Goal: Task Accomplishment & Management: Use online tool/utility

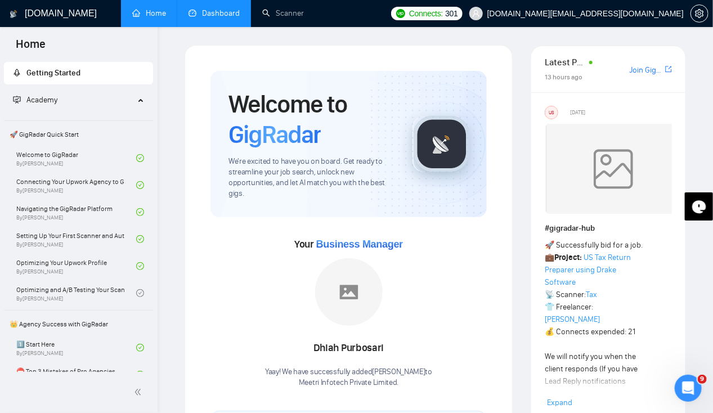
scroll to position [0, 8]
click at [220, 18] on link "Dashboard" at bounding box center [213, 13] width 51 height 10
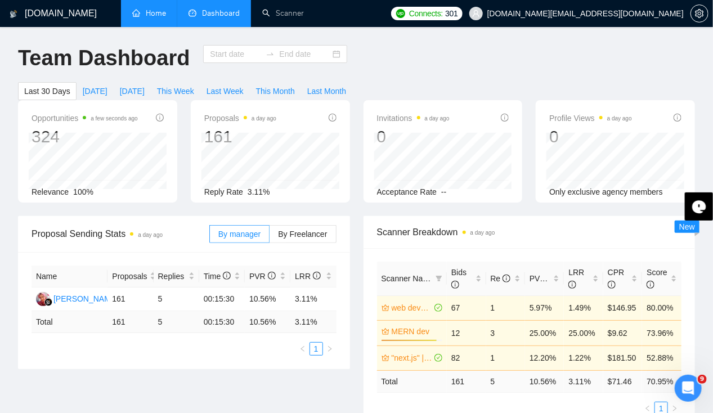
type input "[DATE]"
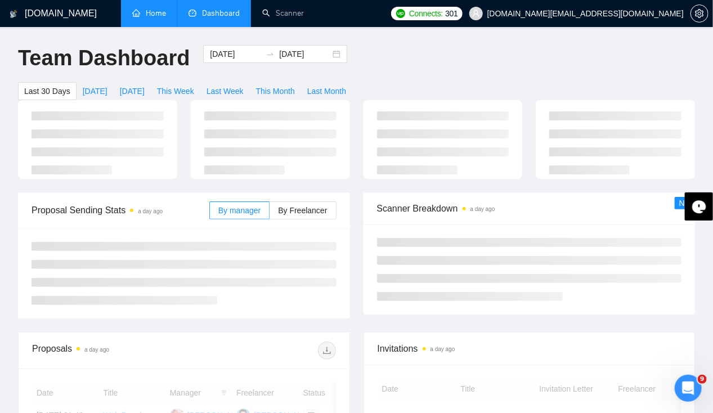
click at [156, 16] on link "Home" at bounding box center [149, 13] width 34 height 10
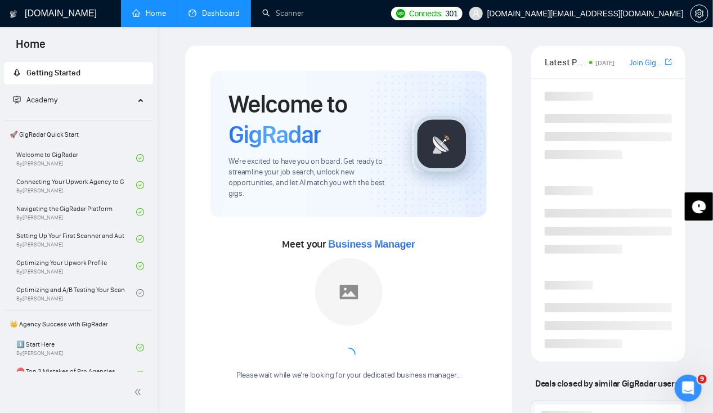
click at [220, 16] on link "Dashboard" at bounding box center [213, 13] width 51 height 10
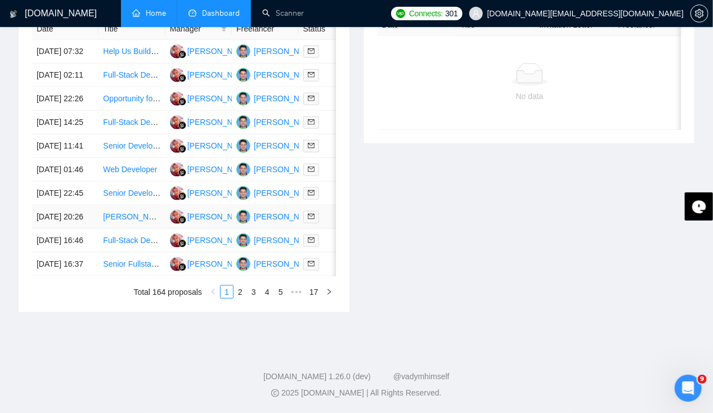
scroll to position [516, 0]
click at [60, 182] on td "[DATE] 01:46" at bounding box center [65, 170] width 66 height 24
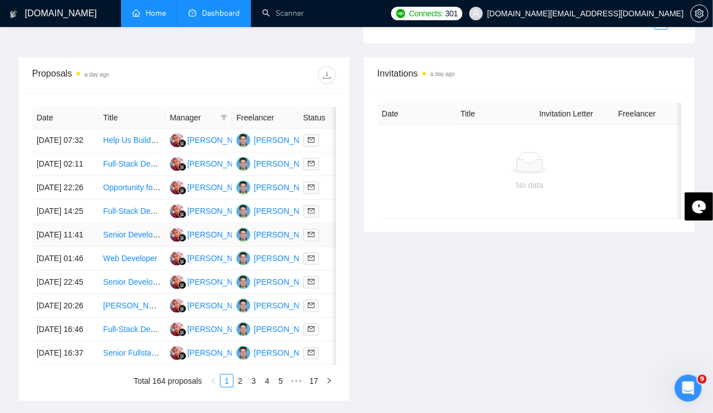
scroll to position [415, 0]
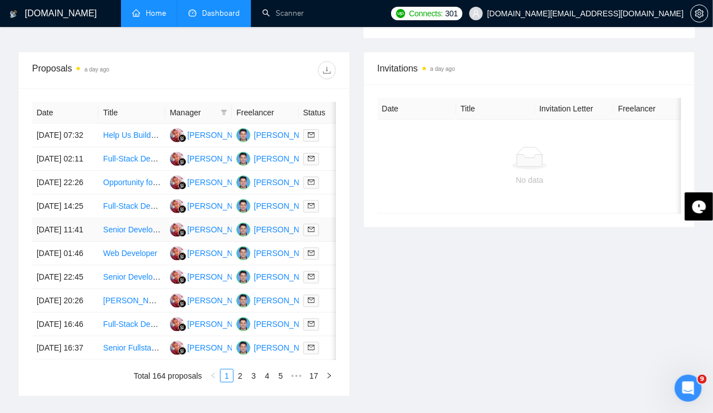
click at [62, 242] on td "[DATE] 11:41" at bounding box center [65, 230] width 66 height 24
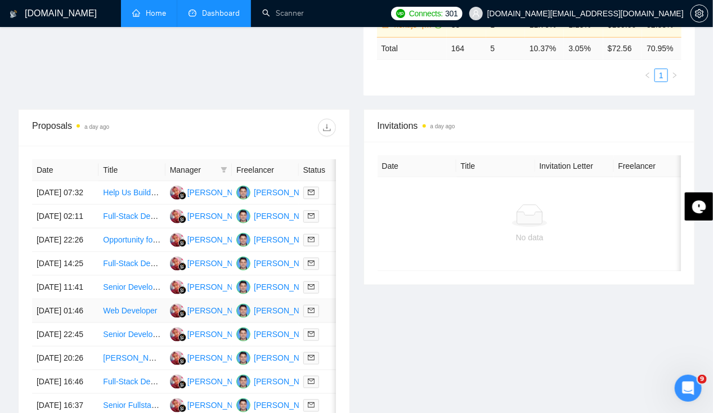
scroll to position [359, 0]
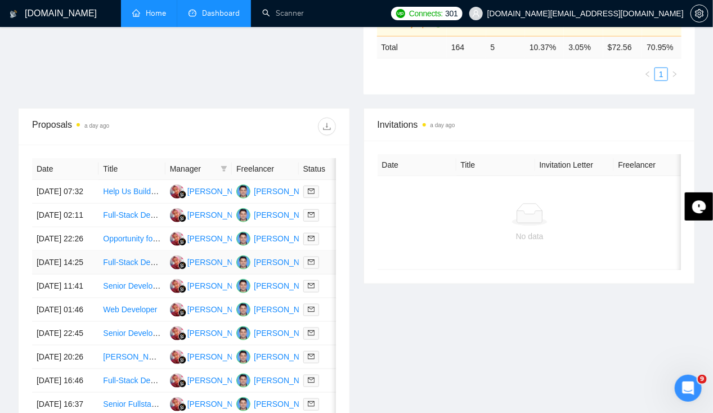
click at [57, 275] on td "[DATE] 14:25" at bounding box center [65, 263] width 66 height 24
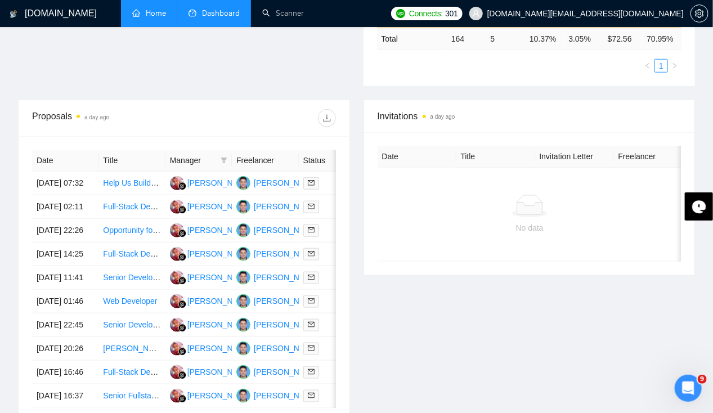
scroll to position [388, 0]
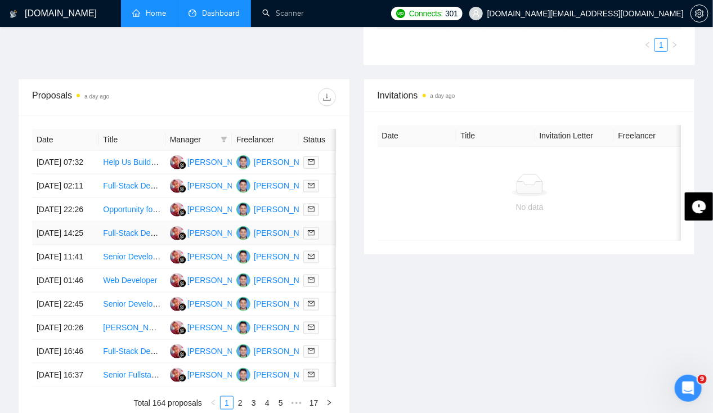
click at [35, 245] on td "[DATE] 14:25" at bounding box center [65, 234] width 66 height 24
click at [64, 210] on td "[DATE] 22:26" at bounding box center [65, 210] width 66 height 24
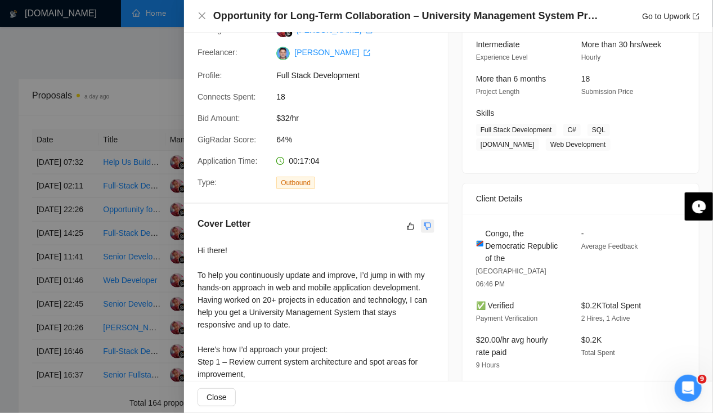
scroll to position [111, 0]
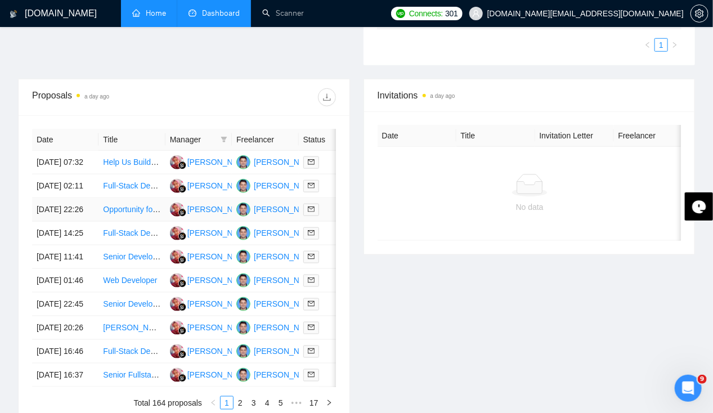
click at [60, 221] on td "[DATE] 22:26" at bounding box center [65, 210] width 66 height 24
click at [50, 174] on td "[DATE] 02:11" at bounding box center [65, 186] width 66 height 24
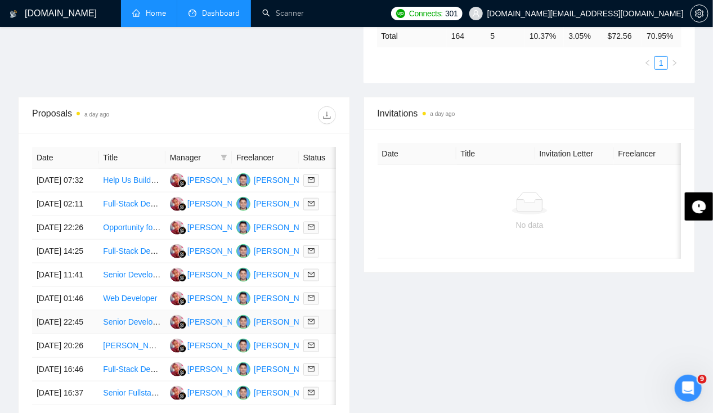
scroll to position [368, 0]
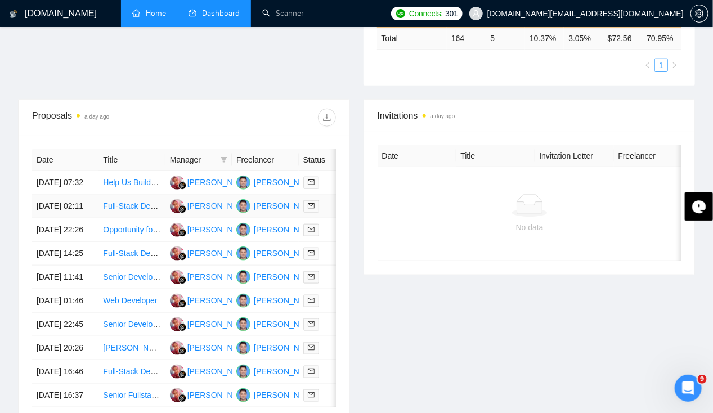
click at [57, 205] on td "[DATE] 02:11" at bounding box center [65, 207] width 66 height 24
click at [61, 171] on td "[DATE] 07:32" at bounding box center [65, 183] width 66 height 24
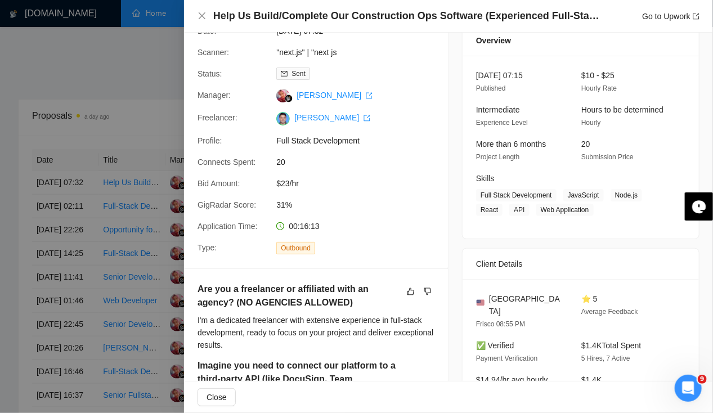
scroll to position [46, 0]
drag, startPoint x: 236, startPoint y: 301, endPoint x: 337, endPoint y: 312, distance: 101.8
click at [337, 312] on div "Are you a freelancer or affiliated with an agency? (NO AGENCIES ALLOWED)" at bounding box center [315, 298] width 237 height 32
copy h5 "NO AGENCIES ALLOWED"
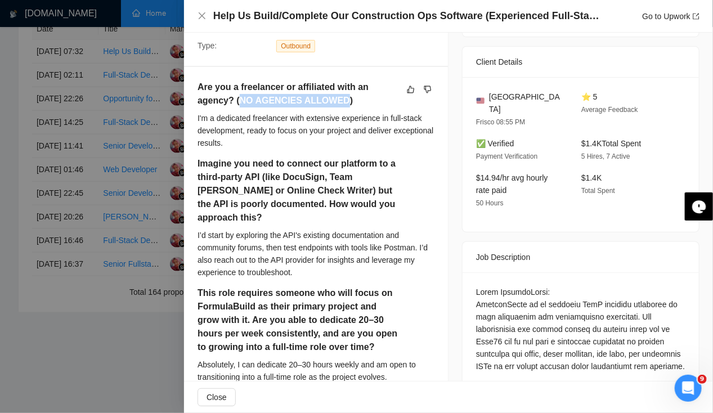
scroll to position [0, 0]
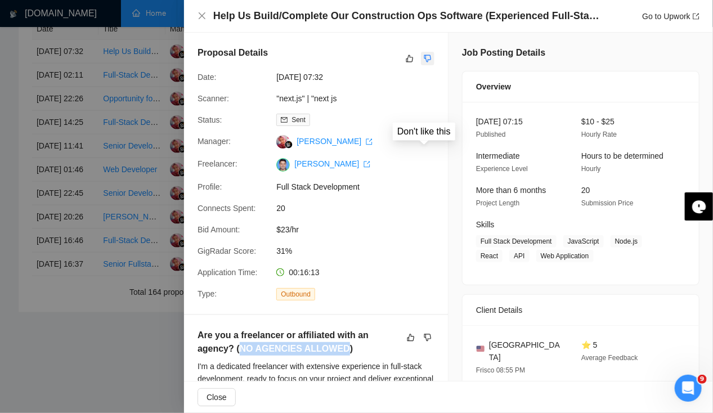
click at [424, 52] on button "button" at bounding box center [428, 59] width 14 height 14
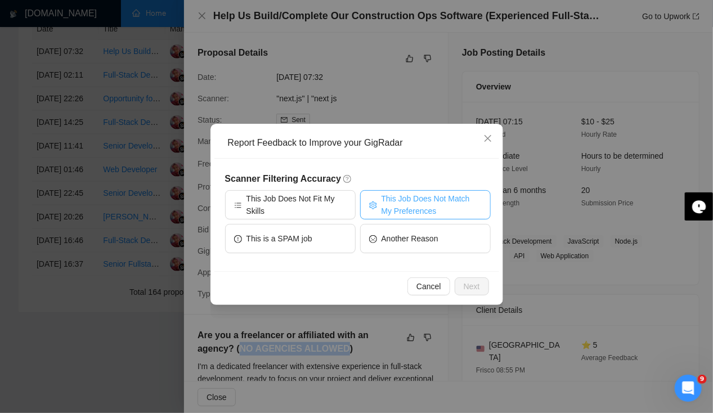
click at [420, 213] on span "This Job Does Not Match My Preferences" at bounding box center [431, 204] width 100 height 25
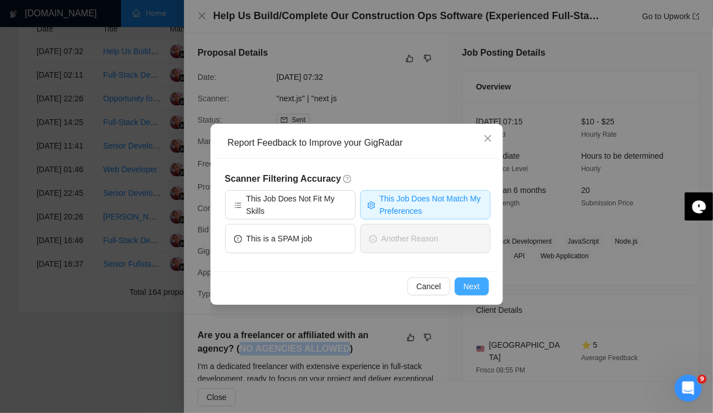
click at [469, 286] on span "Next" at bounding box center [472, 286] width 16 height 12
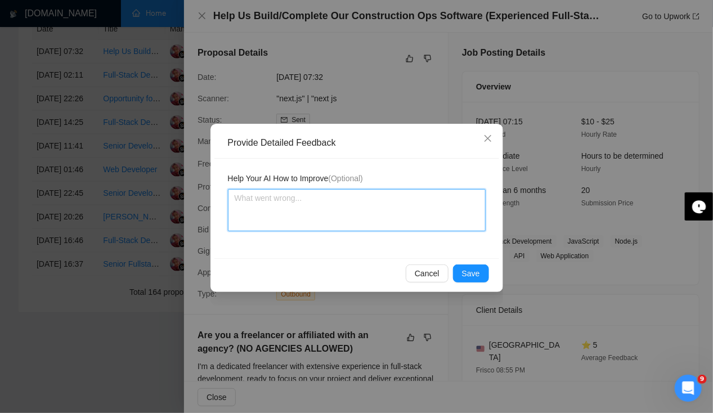
click at [318, 212] on textarea at bounding box center [357, 210] width 258 height 42
type textarea "I"
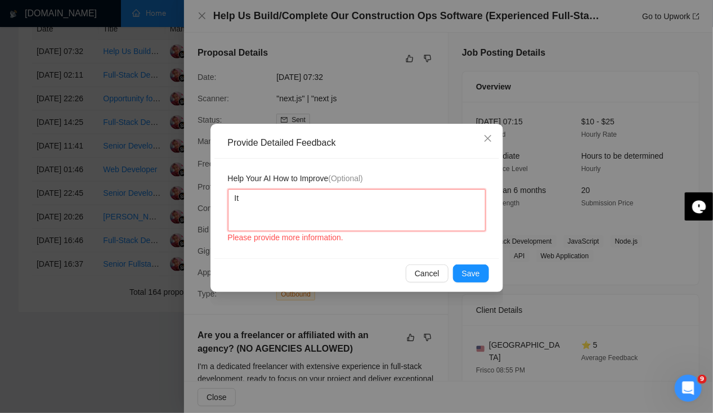
type textarea "It"
type textarea "It h"
type textarea "It ha"
type textarea "It has"
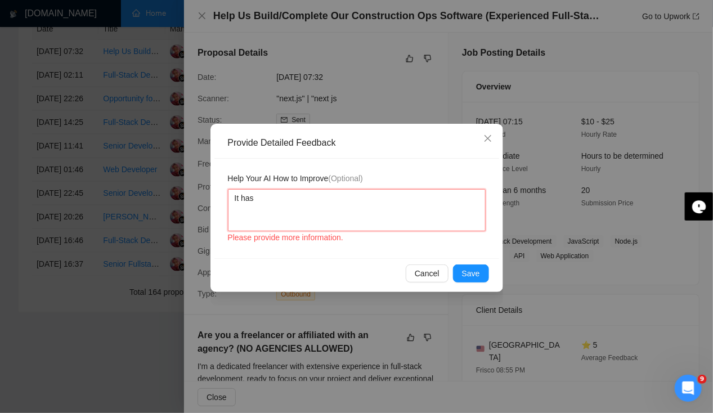
type textarea "It has m"
type textarea "It has me"
type textarea "It has men"
type textarea "It has ment"
type textarea "It has menti"
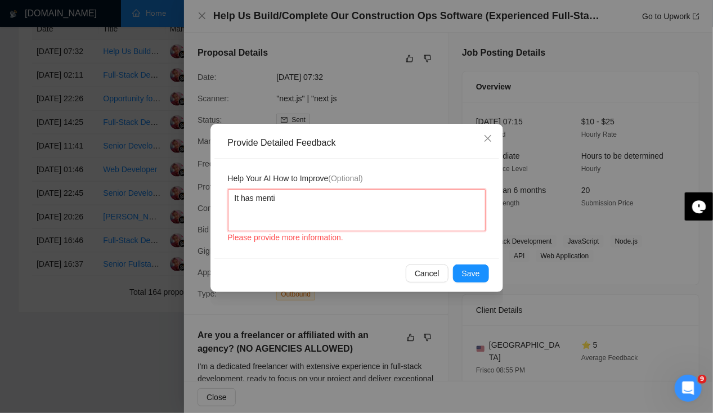
type textarea "It has mentio"
type textarea "It has mention"
type textarea "It has mentione"
type textarea "It has mentioned"
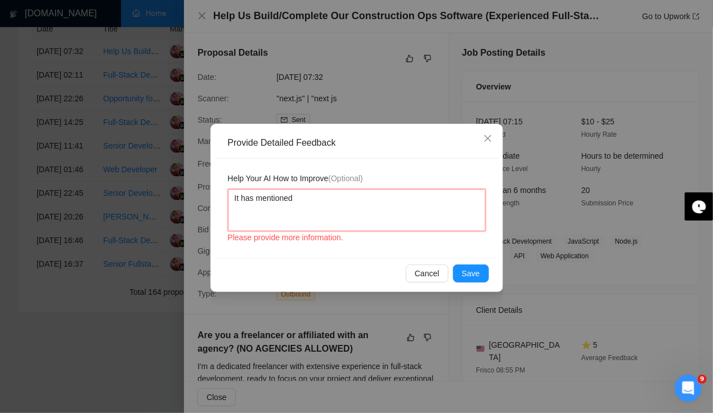
type textarea "It has mentioned t"
type textarea "It has mentioned th"
type textarea "It has mentioned tha"
type textarea "It has mentioned that"
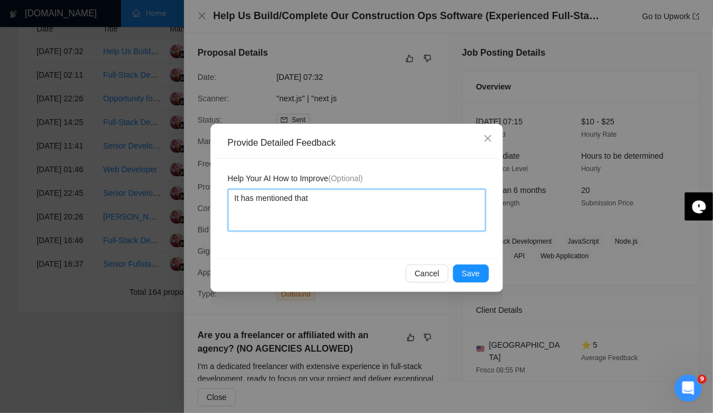
type textarea "It has mentioned that"
paste textarea "NO AGENCIES ALLOWED"
type textarea "It has mentioned that NO AGENCIES ALLOWED"
type textarea "It has mentioned that NO AGENCIES ALLOWED s"
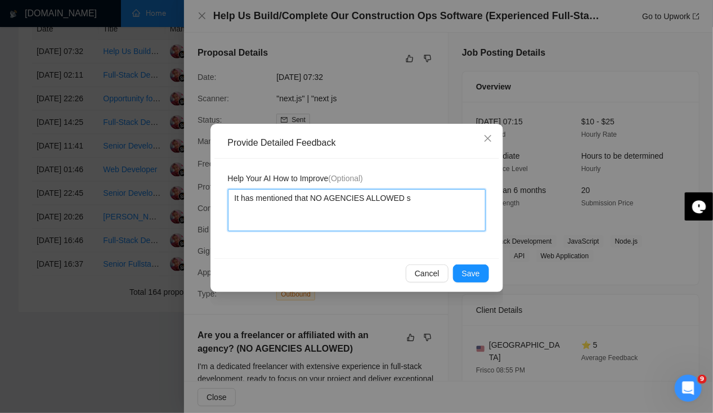
type textarea "It has mentioned that NO AGENCIES ALLOWED so"
type textarea "It has mentioned that NO AGENCIES ALLOWED so w"
type textarea "It has mentioned that NO AGENCIES ALLOWED so we"
type textarea "It has mentioned that NO AGENCIES ALLOWED so we s"
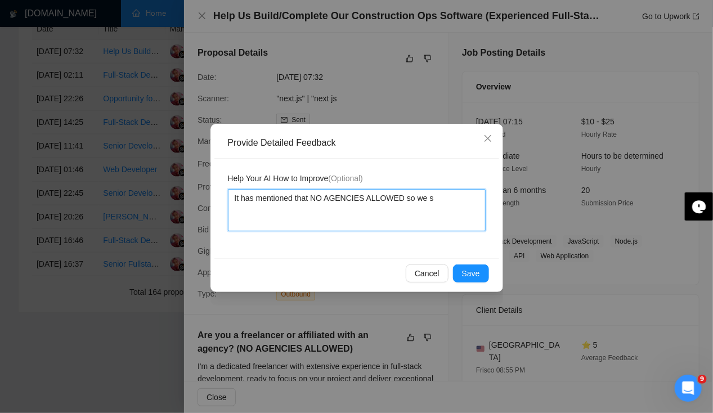
type textarea "It has mentioned that NO AGENCIES ALLOWED so we sh"
type textarea "It has mentioned that NO AGENCIES ALLOWED so we sho"
type textarea "It has mentioned that NO AGENCIES ALLOWED so we shoud"
type textarea "It has mentioned that NO AGENCIES ALLOWED so we shoudl"
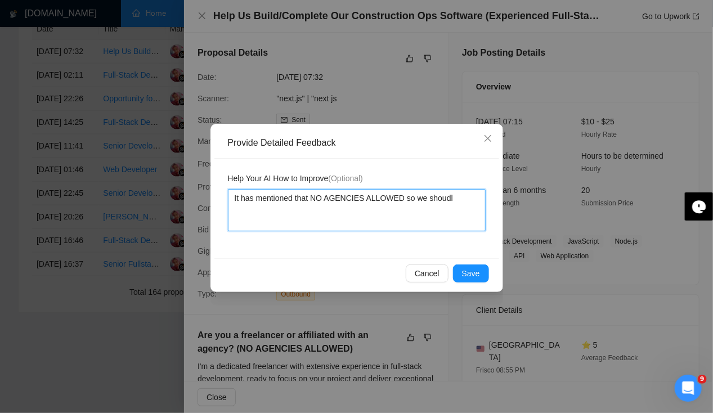
type textarea "It has mentioned that NO AGENCIES ALLOWED so we shoudl"
type textarea "It has mentioned that NO AGENCIES ALLOWED so we shoud"
type textarea "It has mentioned that NO AGENCIES ALLOWED so we shou"
type textarea "It has mentioned that NO AGENCIES ALLOWED so we shoul"
type textarea "It has mentioned that NO AGENCIES ALLOWED so we should"
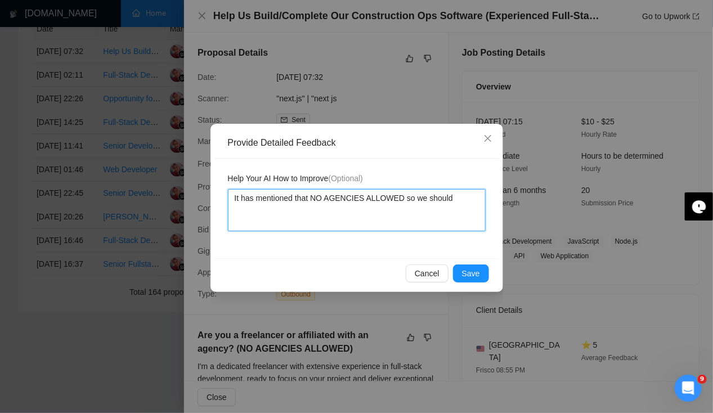
type textarea "It has mentioned that NO AGENCIES ALLOWED so we should"
type textarea "It has mentioned that NO AGENCIES ALLOWED so we should no"
type textarea "It has mentioned that NO AGENCIES ALLOWED so we should not"
type textarea "It has mentioned that NO AGENCIES ALLOWED so we should not ap"
type textarea "It has mentioned that NO AGENCIES ALLOWED so we should not app"
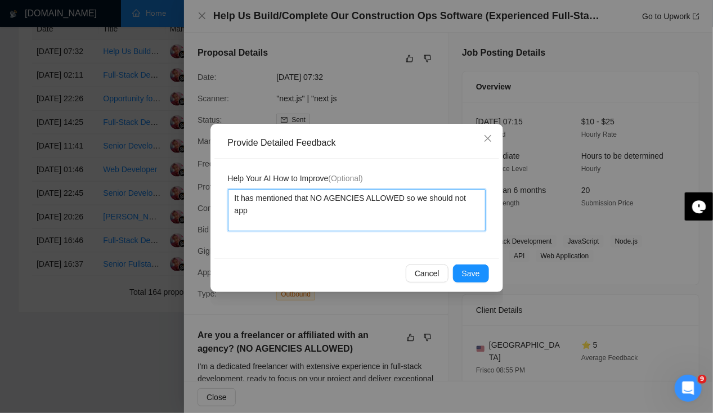
type textarea "It has mentioned that NO AGENCIES ALLOWED so we should not appl"
type textarea "It has mentioned that NO AGENCIES ALLOWED so we should not apply"
type textarea "It has mentioned that NO AGENCIES ALLOWED so we should not apply f"
type textarea "It has mentioned that NO AGENCIES ALLOWED so we should not apply fo"
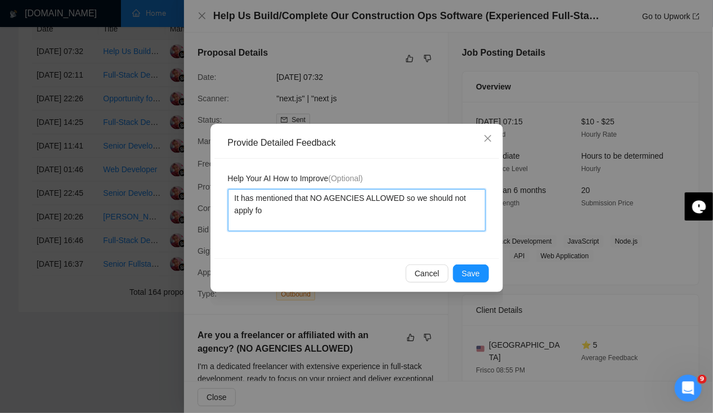
type textarea "It has mentioned that NO AGENCIES ALLOWED so we should not apply for"
type textarea "It has mentioned that NO AGENCIES ALLOWED so we should not apply for i"
type textarea "It has mentioned that NO AGENCIES ALLOWED so we should not apply for ir"
type textarea "It has mentioned that NO AGENCIES ALLOWED so we should not apply for i"
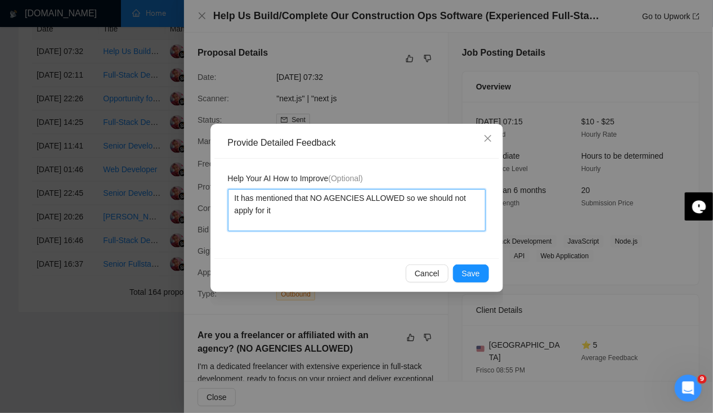
type textarea "It has mentioned that NO AGENCIES ALLOWED so we should not apply for it"
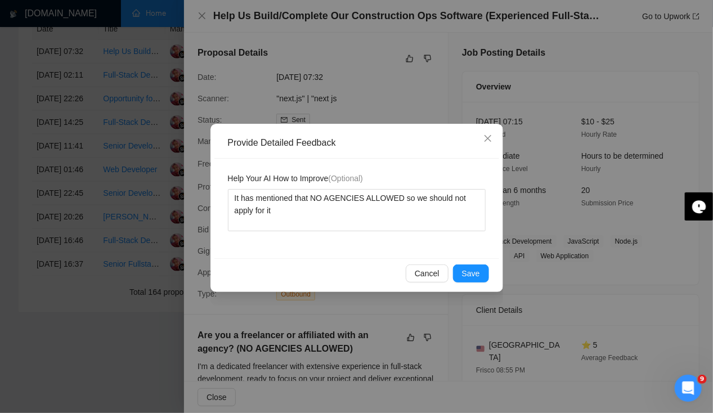
click at [492, 280] on div "Cancel Save" at bounding box center [356, 273] width 285 height 30
click at [478, 279] on button "Save" at bounding box center [471, 273] width 36 height 18
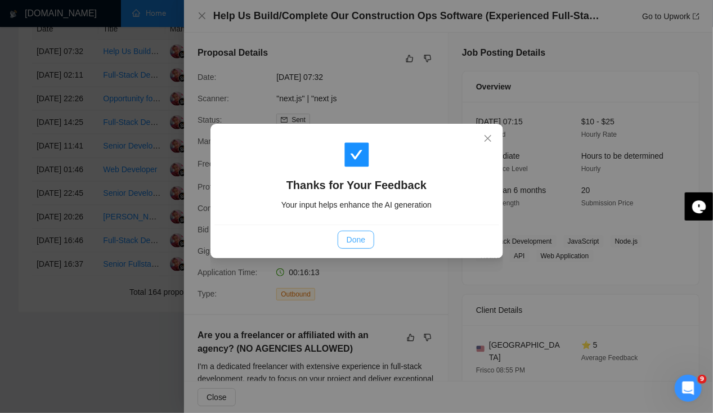
click at [350, 239] on span "Done" at bounding box center [356, 239] width 19 height 12
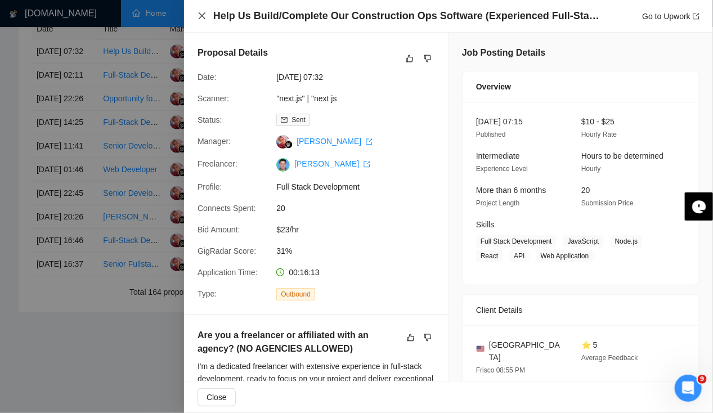
click at [203, 14] on icon "close" at bounding box center [201, 15] width 9 height 9
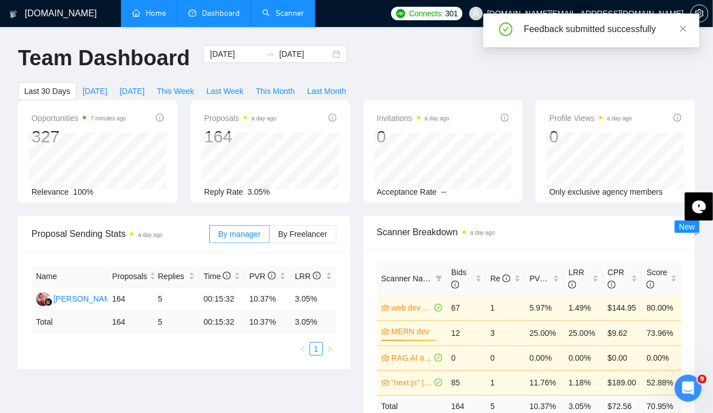
click at [290, 15] on link "Scanner" at bounding box center [283, 13] width 42 height 10
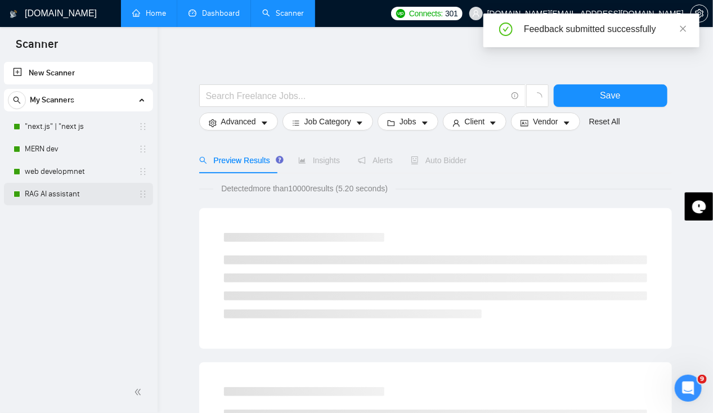
click at [55, 196] on link "RAG AI assistant" at bounding box center [78, 194] width 107 height 23
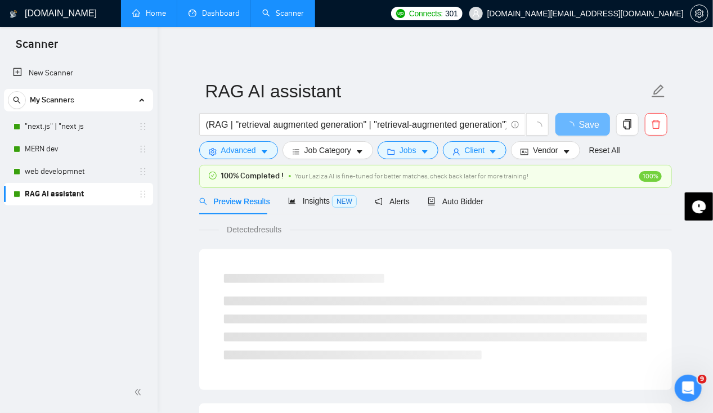
click at [295, 178] on span "Your Laziza AI is fine-tuned for better matches, check back later for more trai…" at bounding box center [411, 176] width 233 height 8
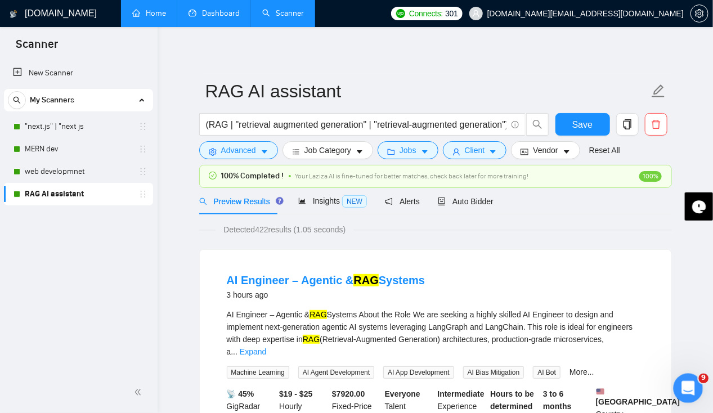
click at [692, 392] on div "Open Intercom Messenger" at bounding box center [686, 386] width 37 height 37
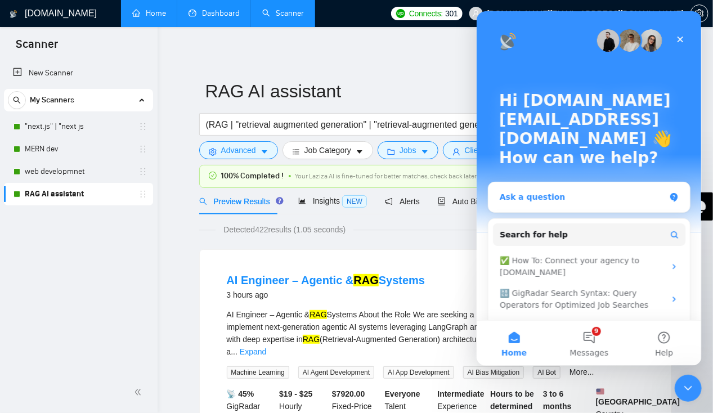
click at [566, 191] on div "Ask a question" at bounding box center [581, 197] width 165 height 12
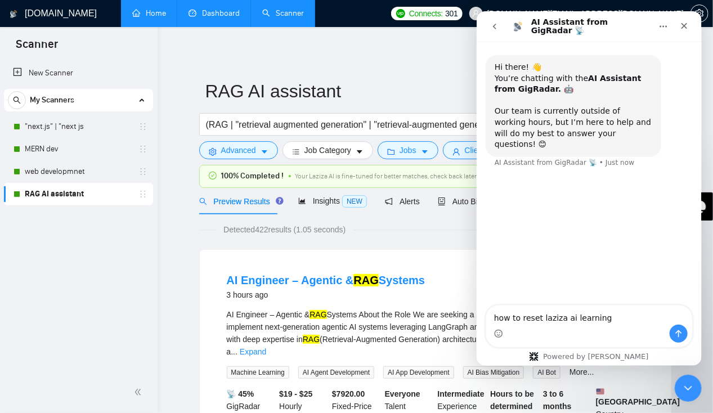
type textarea "how to reset laziza ai learning?"
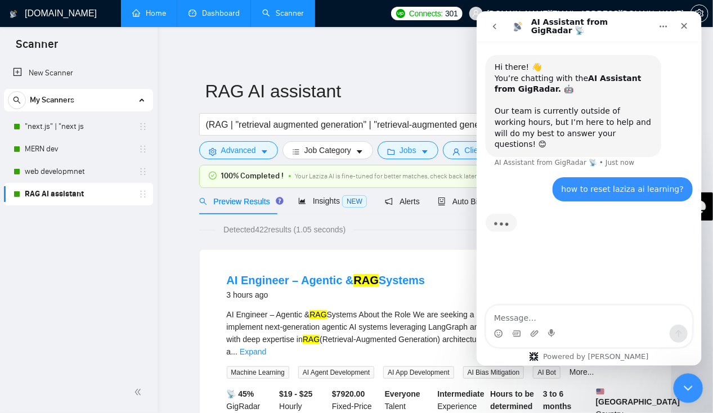
click at [690, 393] on div "Close Intercom Messenger" at bounding box center [686, 386] width 27 height 27
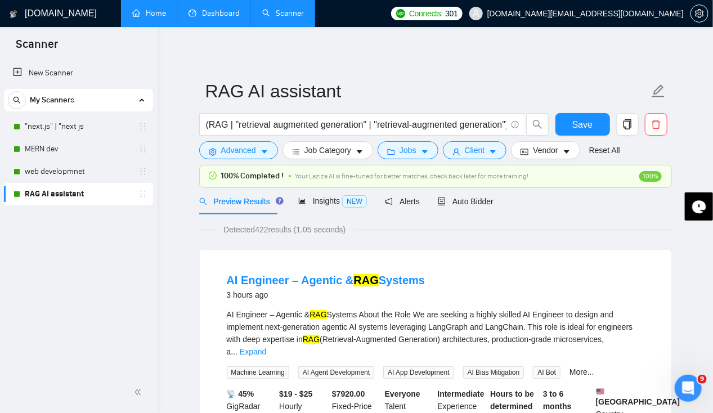
scroll to position [115, 0]
click at [691, 390] on icon "Open Intercom Messenger" at bounding box center [686, 386] width 19 height 19
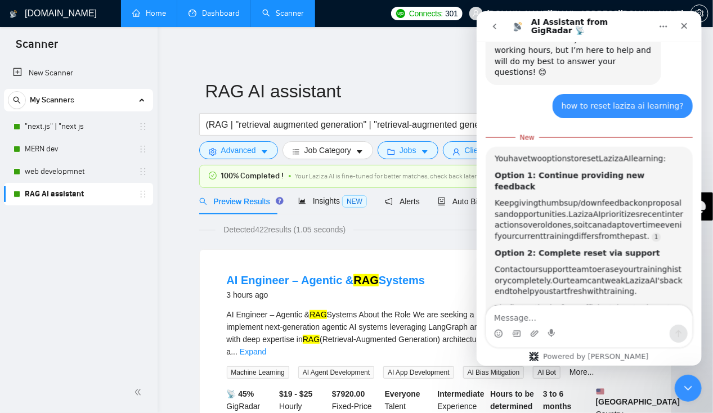
scroll to position [109, 0]
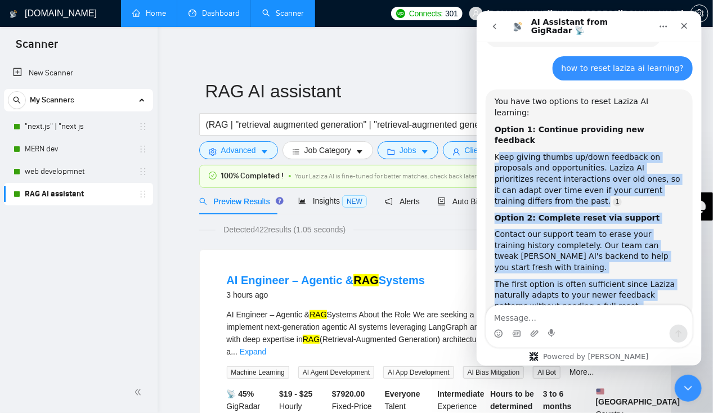
drag, startPoint x: 496, startPoint y: 124, endPoint x: 622, endPoint y: 276, distance: 197.0
click at [622, 276] on div "Hi there! 👋 You’re chatting with the AI Assistant from GigRadar. 🤖 Our team is …" at bounding box center [588, 157] width 207 height 424
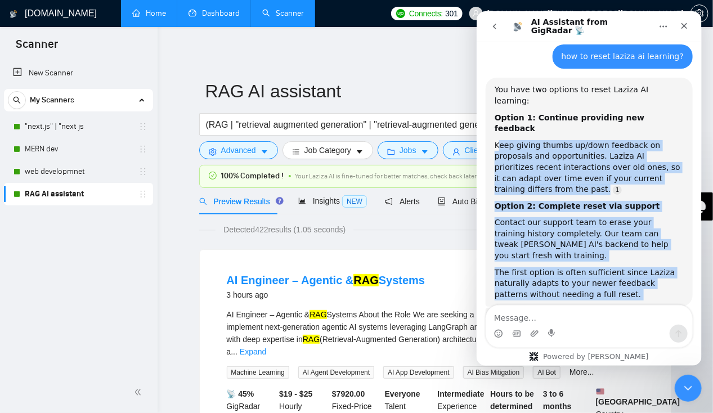
scroll to position [127, 0]
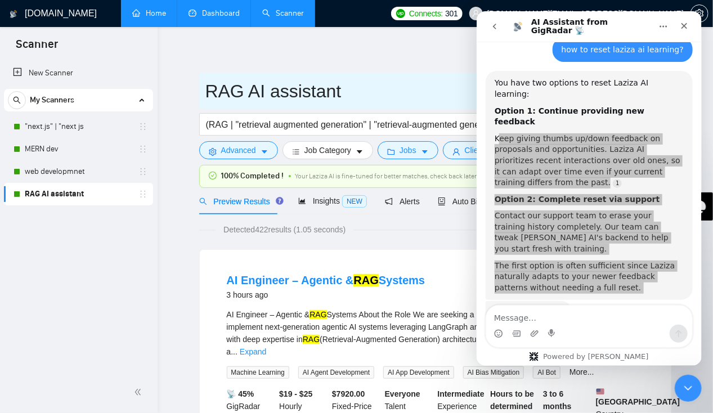
drag, startPoint x: 208, startPoint y: 90, endPoint x: 341, endPoint y: 93, distance: 133.4
click at [341, 93] on input "RAG AI assistant" at bounding box center [426, 91] width 443 height 28
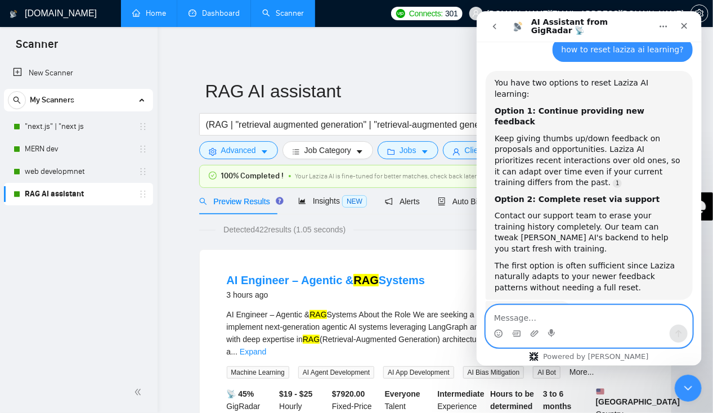
click at [505, 314] on textarea "Message…" at bounding box center [588, 314] width 206 height 19
type textarea "can i talk to support?"
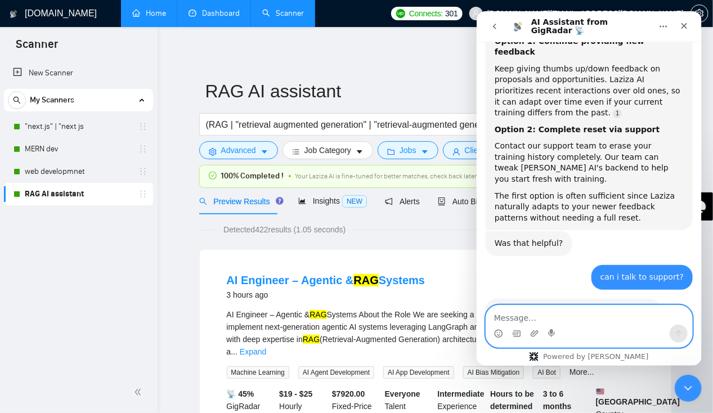
scroll to position [227, 0]
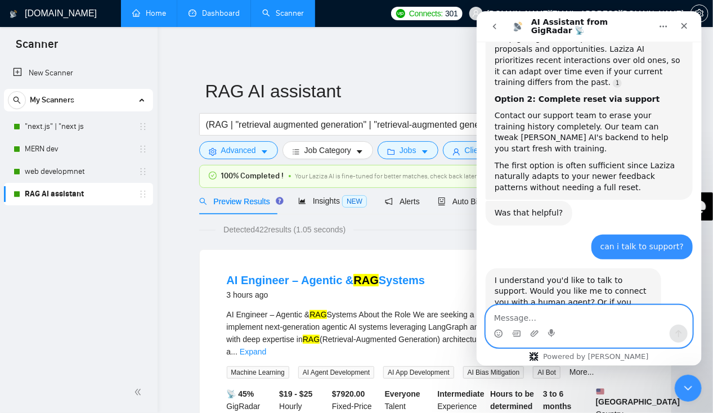
type textarea "y"
type textarea "human agent"
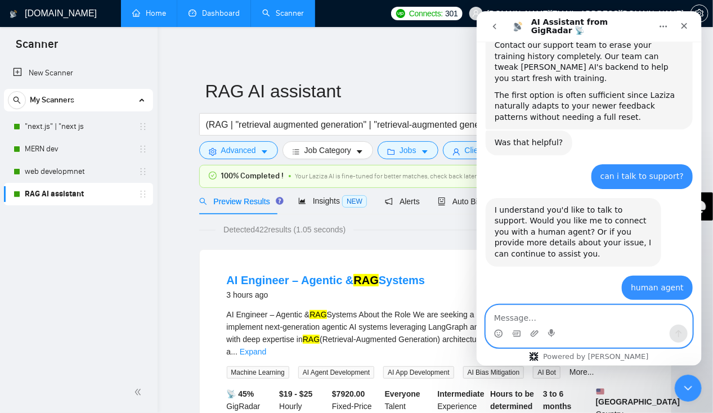
scroll to position [327, 0]
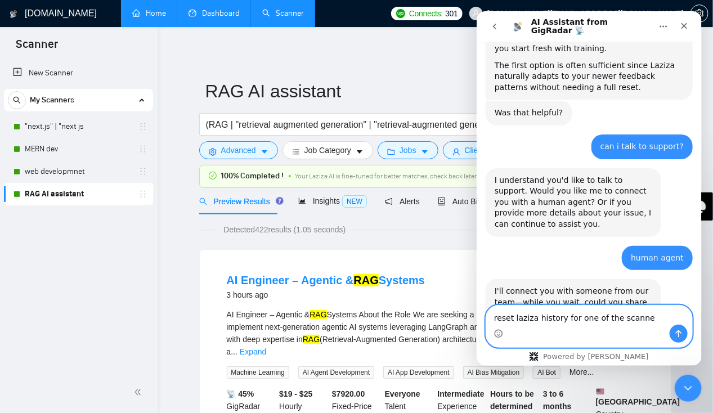
type textarea "reset laziza history for one of the scanner"
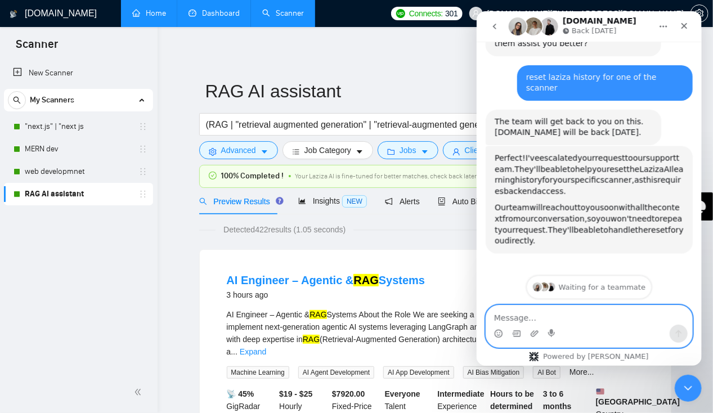
scroll to position [612, 0]
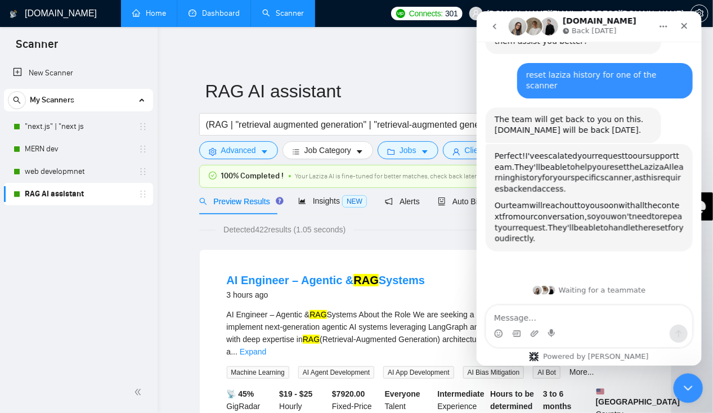
click at [689, 384] on icon "Close Intercom Messenger" at bounding box center [687, 387] width 14 height 14
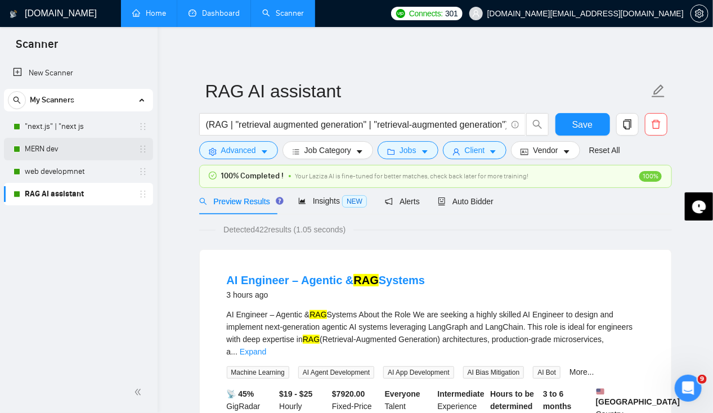
click at [53, 149] on link "MERN dev" at bounding box center [78, 149] width 107 height 23
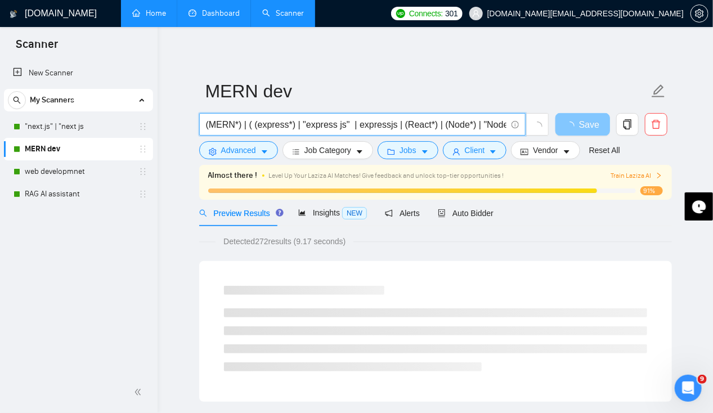
type input "(MERN*) | ( (express*) | "express js" | expressjs | (React*) | (Node*) | "Node …"
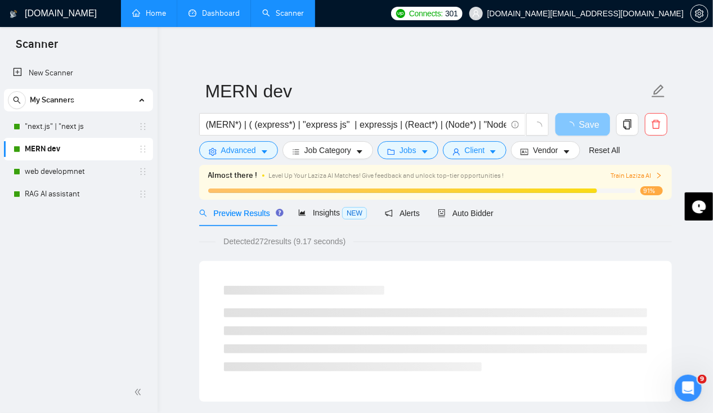
click at [584, 128] on span "Save" at bounding box center [589, 125] width 20 height 14
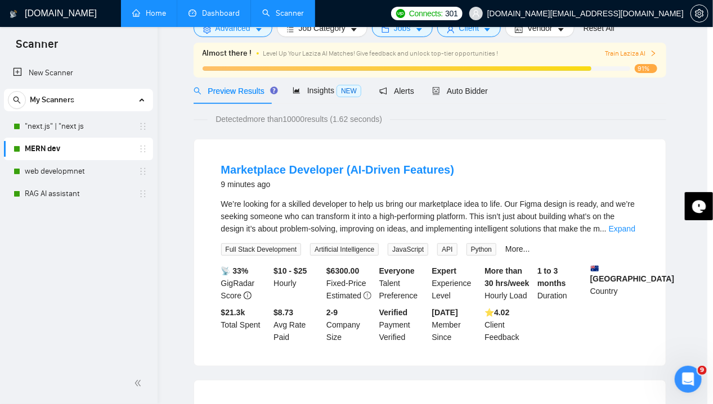
scroll to position [0, 6]
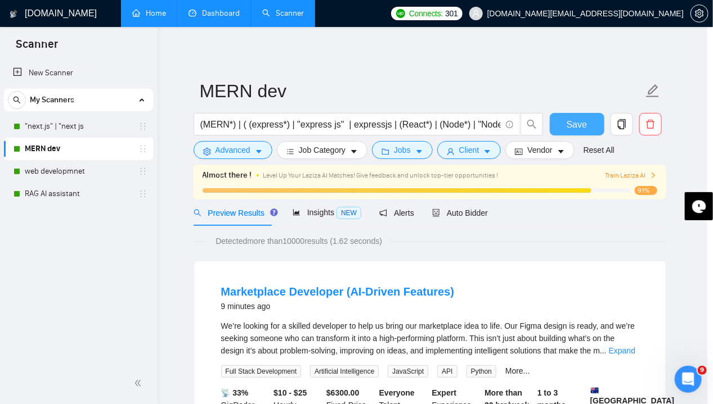
click at [582, 132] on button "Save" at bounding box center [577, 124] width 55 height 23
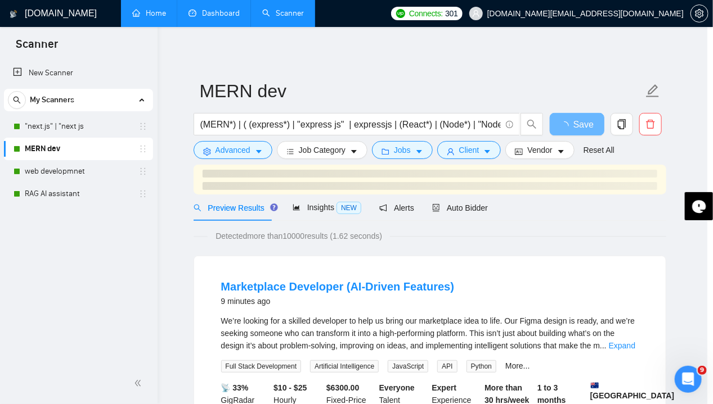
drag, startPoint x: 51, startPoint y: 195, endPoint x: 466, endPoint y: 56, distance: 438.0
click at [51, 195] on link "RAG AI assistant" at bounding box center [78, 194] width 107 height 23
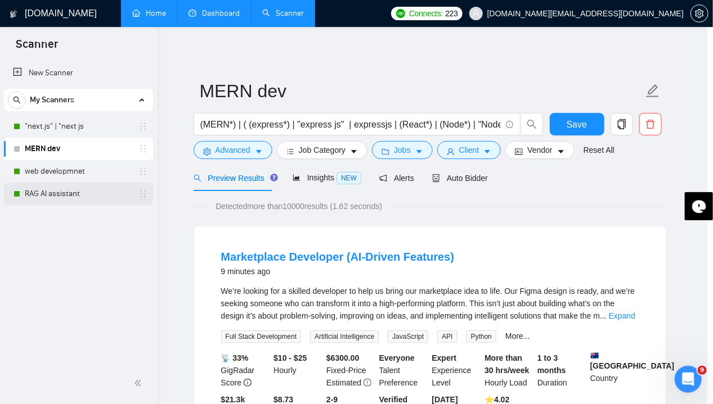
click at [46, 191] on link "RAG AI assistant" at bounding box center [78, 194] width 107 height 23
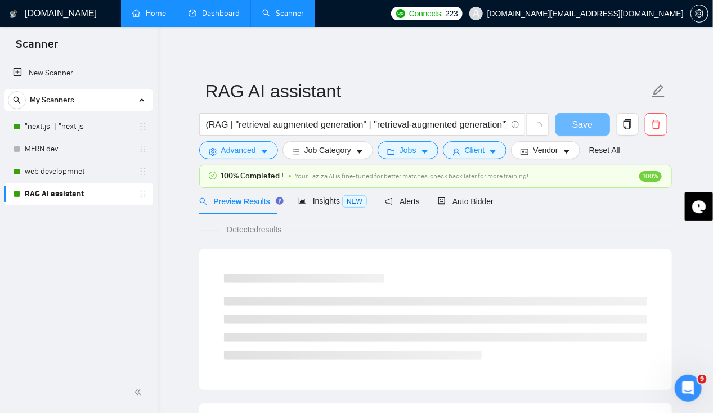
scroll to position [592, 0]
click at [687, 386] on icon "Open Intercom Messenger" at bounding box center [686, 386] width 8 height 9
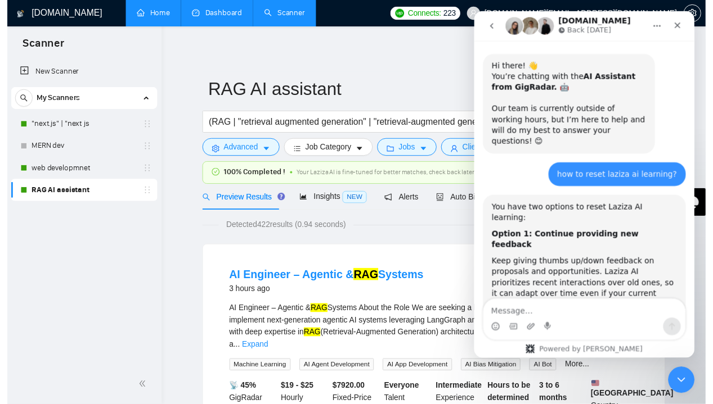
scroll to position [534, 0]
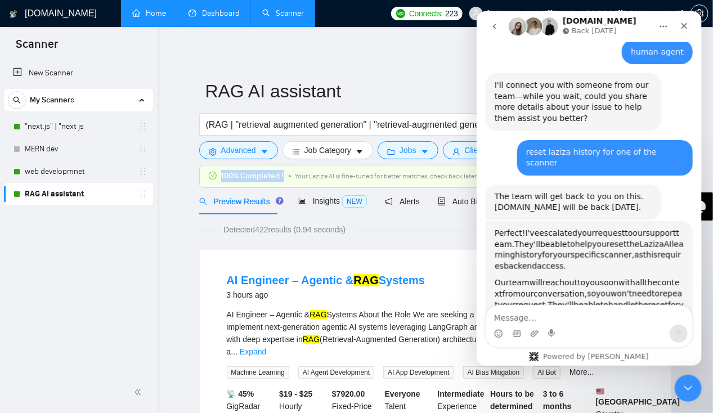
drag, startPoint x: 222, startPoint y: 171, endPoint x: 283, endPoint y: 170, distance: 61.3
click at [283, 170] on div "100% Completed ! Your Laziza AI is fine-tuned for better matches, check back la…" at bounding box center [388, 176] width 359 height 12
drag, startPoint x: 283, startPoint y: 170, endPoint x: 321, endPoint y: 186, distance: 41.4
click at [321, 186] on div "100% Completed ! Your Laziza AI is fine-tuned for better matches, check back la…" at bounding box center [435, 176] width 471 height 22
click at [681, 382] on icon "Close Intercom Messenger" at bounding box center [687, 387] width 14 height 14
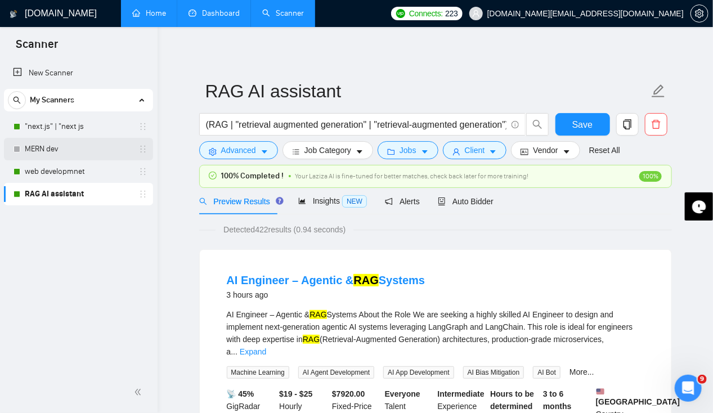
click at [65, 148] on link "MERN dev" at bounding box center [78, 149] width 107 height 23
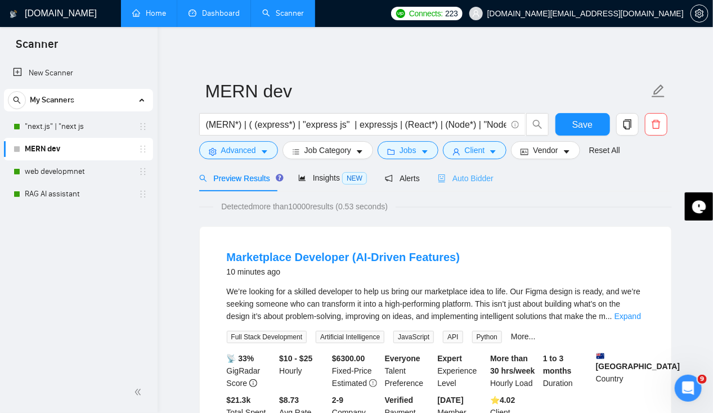
scroll to position [534, 0]
click at [462, 177] on span "Auto Bidder" at bounding box center [466, 178] width 56 height 9
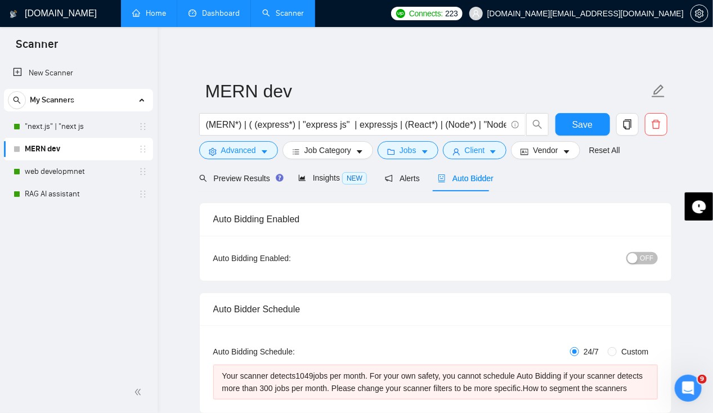
click at [650, 257] on span "OFF" at bounding box center [647, 258] width 14 height 12
click at [585, 126] on span "Save" at bounding box center [582, 125] width 20 height 14
click at [50, 132] on link ""next.js" | "next js" at bounding box center [78, 126] width 107 height 23
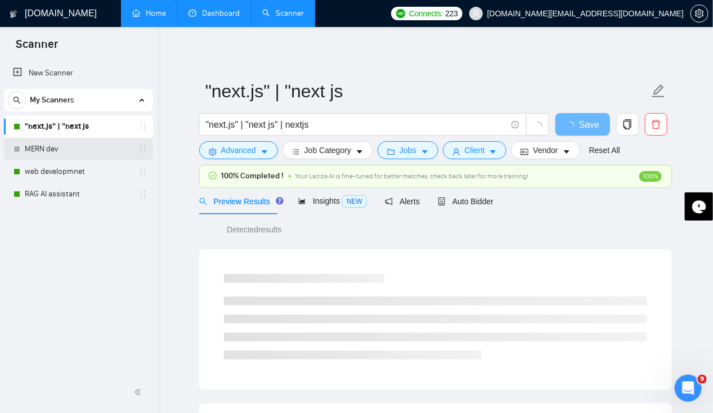
click at [37, 155] on link "MERN dev" at bounding box center [78, 149] width 107 height 23
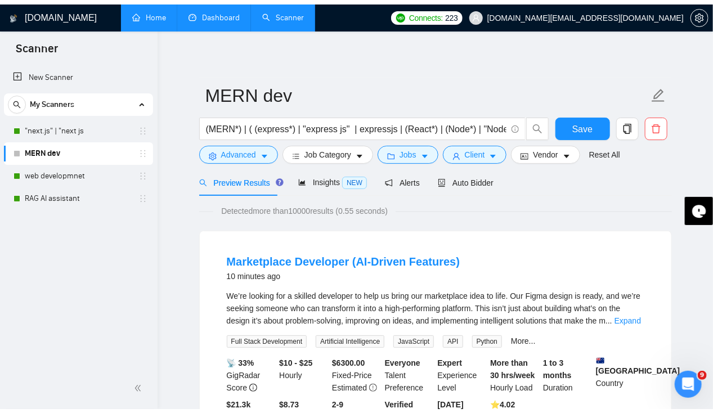
scroll to position [542, 0]
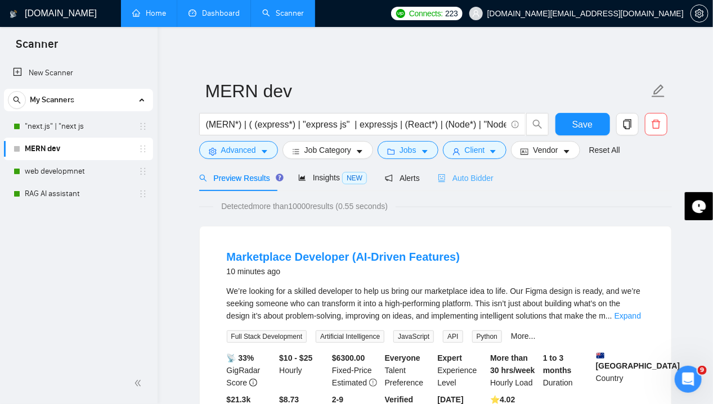
drag, startPoint x: 474, startPoint y: 184, endPoint x: 480, endPoint y: 185, distance: 6.2
click at [474, 184] on div "Auto Bidder" at bounding box center [466, 178] width 56 height 26
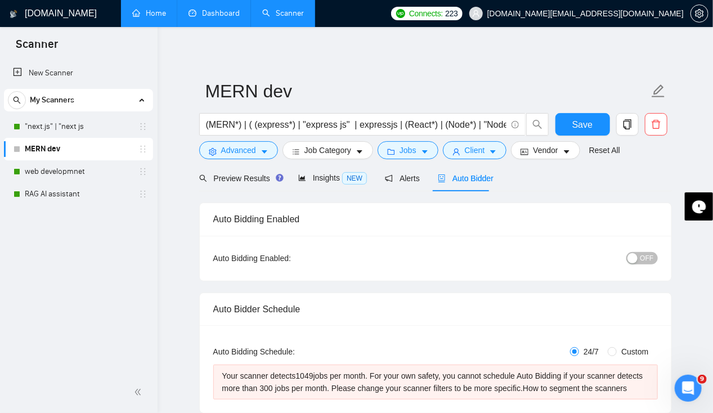
scroll to position [534, 0]
click at [645, 257] on span "OFF" at bounding box center [647, 258] width 14 height 12
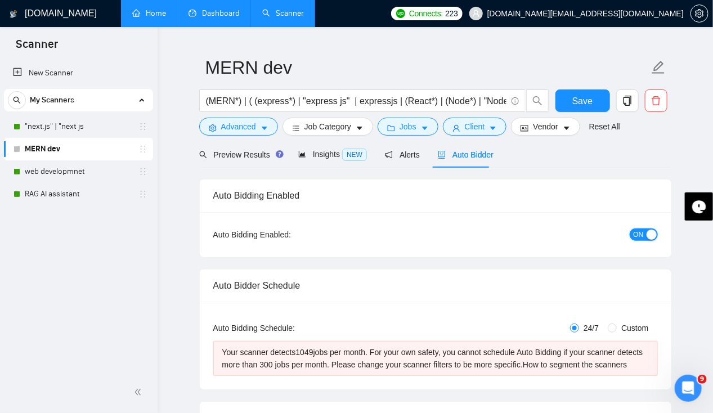
scroll to position [0, 0]
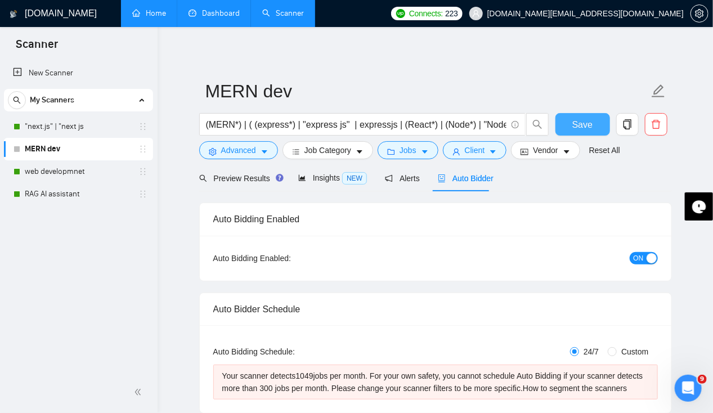
click at [573, 125] on span "Save" at bounding box center [582, 125] width 20 height 14
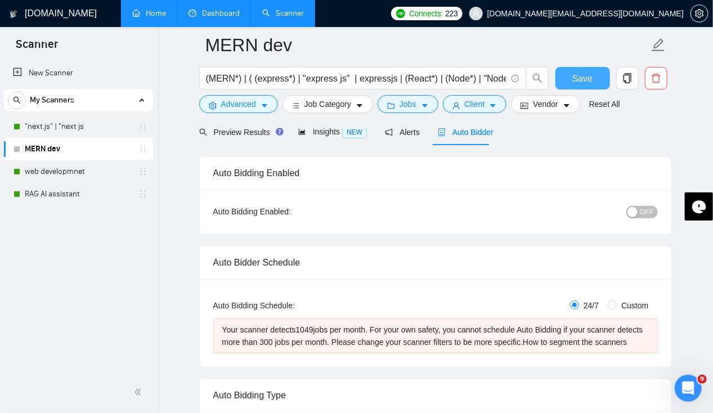
scroll to position [54, 0]
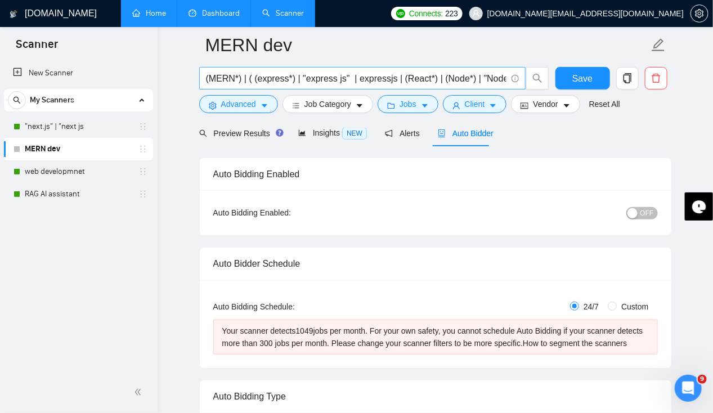
click at [243, 81] on input "(MERN*) | ( (express*) | "express js" | expressjs | (React*) | (Node*) | "Node …" at bounding box center [356, 78] width 300 height 14
type input "(MERN*) ( (express*) | "express js" | expressjs | (React*) | (Node*) | "Node JS…"
click at [585, 83] on span "Save" at bounding box center [582, 78] width 20 height 14
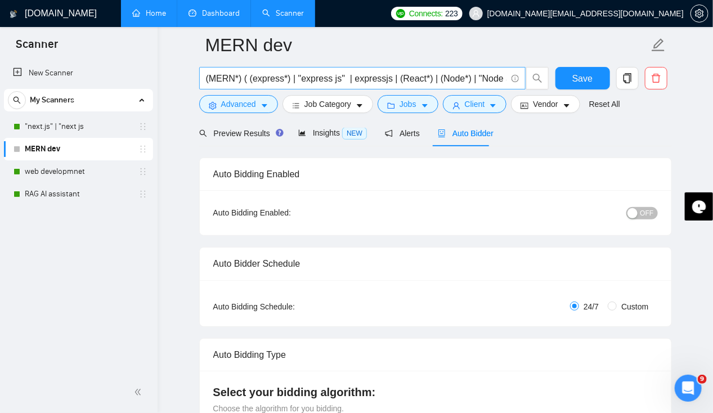
click at [241, 83] on input "(MERN*) ( (express*) | "express js" | expressjs | (React*) | (Node*) | "Node JS…" at bounding box center [356, 78] width 300 height 14
type input "(MERN*) | ( (express*) | "express js" | expressjs | (React*) | (Node*) | "Node …"
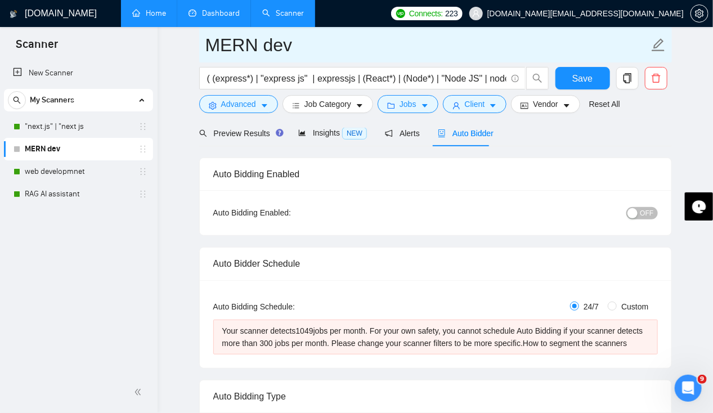
scroll to position [0, 0]
click at [413, 37] on input "MERN dev" at bounding box center [426, 45] width 443 height 28
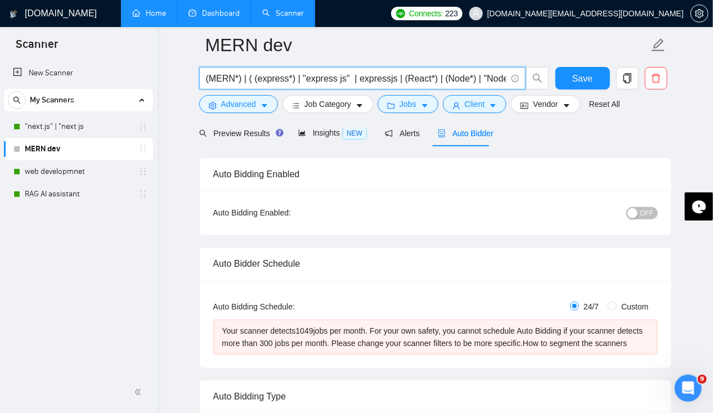
click at [248, 79] on input "(MERN*) | ( (express*) | "express js" | expressjs | (React*) | (Node*) | "Node …" at bounding box center [356, 78] width 300 height 14
click at [260, 81] on input "(MERN*) | ( (express*) | "express js" | expressjs | (React*) | (Node*) | "Node …" at bounding box center [356, 78] width 300 height 14
type input "(MERN*) | ( (React*) | (Node*) )"
click at [406, 81] on input "(MERN*) | (React*) | (Node*)" at bounding box center [356, 78] width 300 height 14
type input "(MERN*) | (React*)"
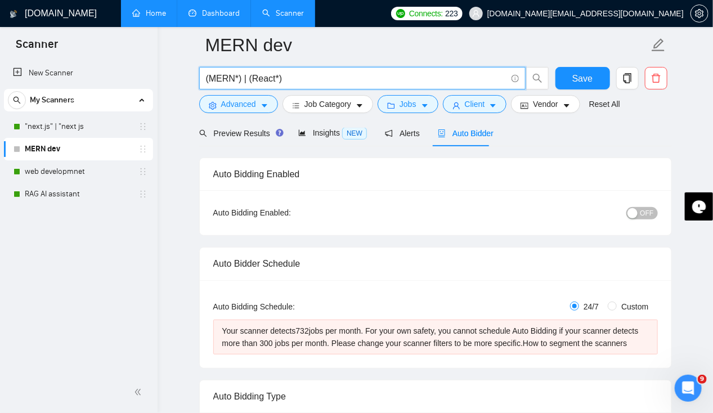
type input "(MERN*) | (React*) | (Node*)"
click at [407, 81] on input "(MERN*) | (React*) | (Node*)" at bounding box center [356, 78] width 300 height 14
type input "(MERN*) | ( (React*) (Node*) )"
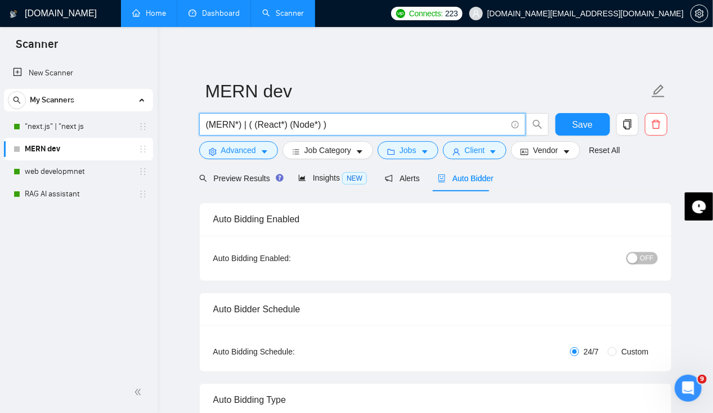
type input "(MERN*) | ( (React*) (Node*) )"
click at [650, 256] on span "OFF" at bounding box center [647, 258] width 14 height 12
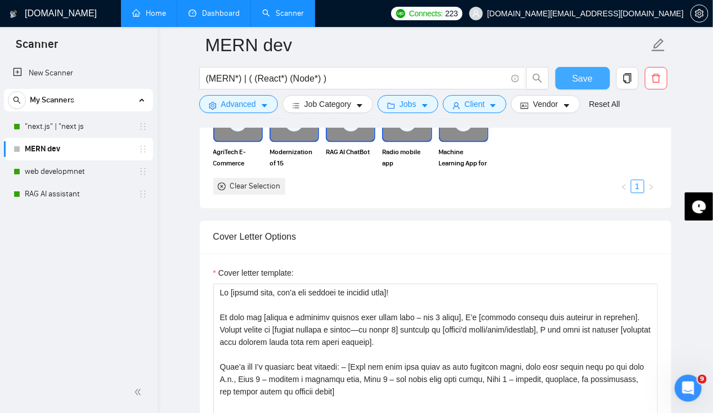
click at [583, 77] on span "Save" at bounding box center [582, 78] width 20 height 14
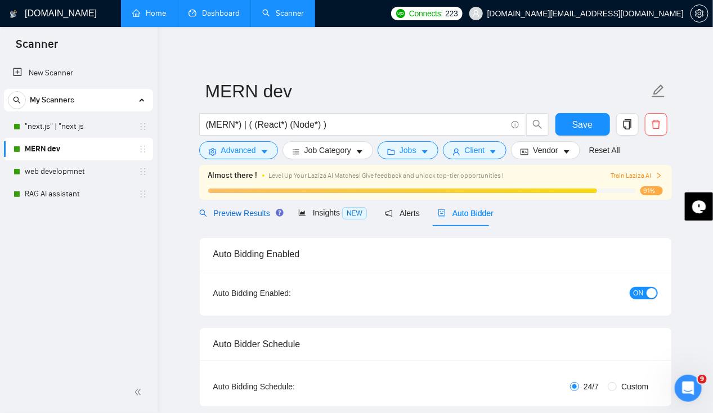
click at [251, 214] on span "Preview Results" at bounding box center [239, 213] width 81 height 9
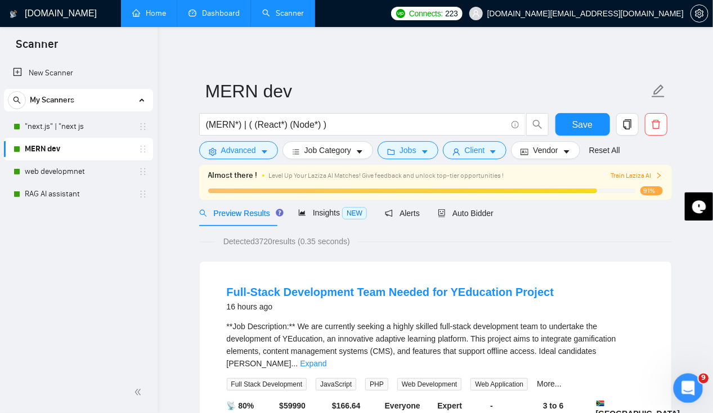
click at [694, 386] on icon "Open Intercom Messenger" at bounding box center [686, 386] width 19 height 19
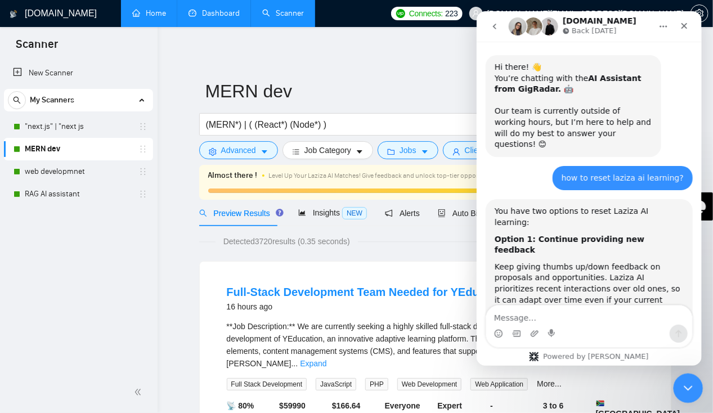
scroll to position [534, 0]
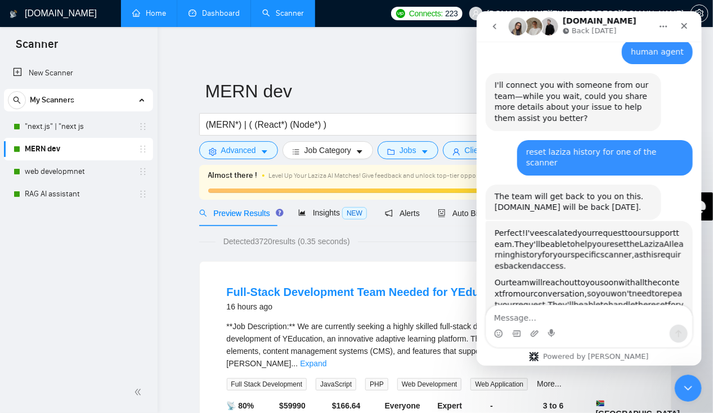
click at [492, 24] on icon "go back" at bounding box center [493, 26] width 9 height 9
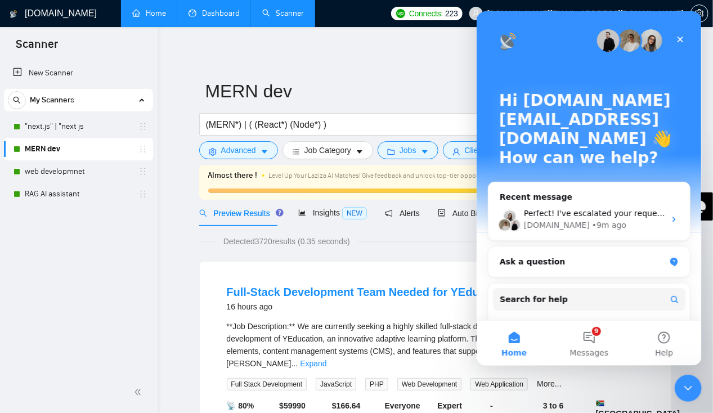
scroll to position [0, 0]
click at [598, 341] on button "9 Messages" at bounding box center [588, 343] width 75 height 45
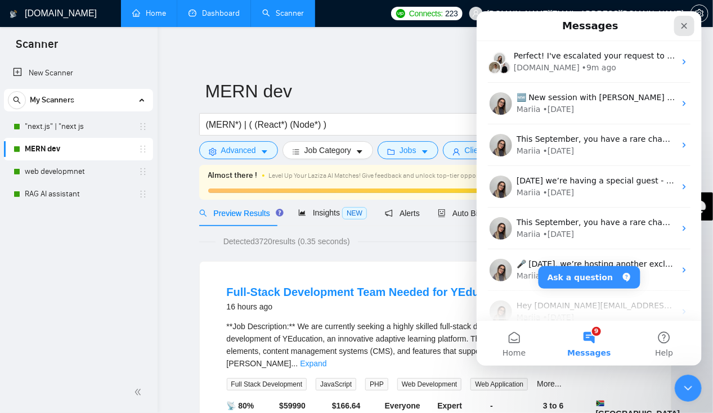
click at [683, 25] on icon "Close" at bounding box center [684, 26] width 6 height 6
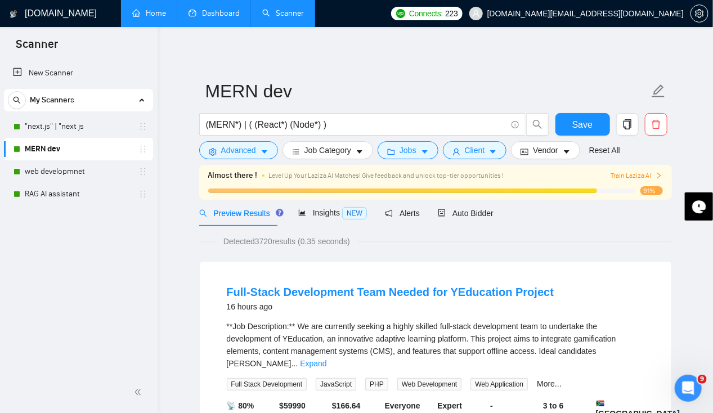
click at [201, 16] on link "Dashboard" at bounding box center [213, 13] width 51 height 10
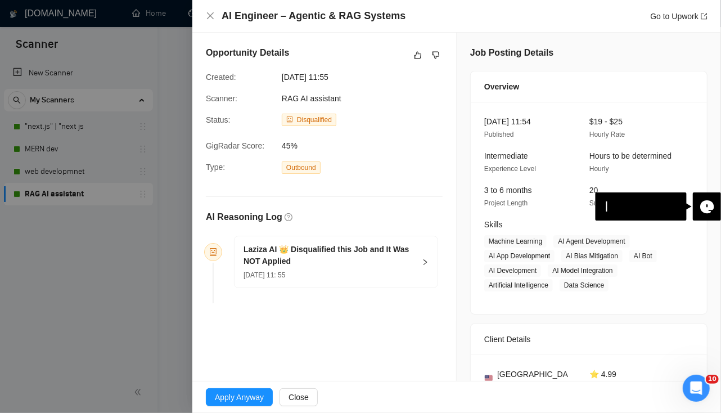
click at [422, 259] on icon "right" at bounding box center [425, 262] width 7 height 7
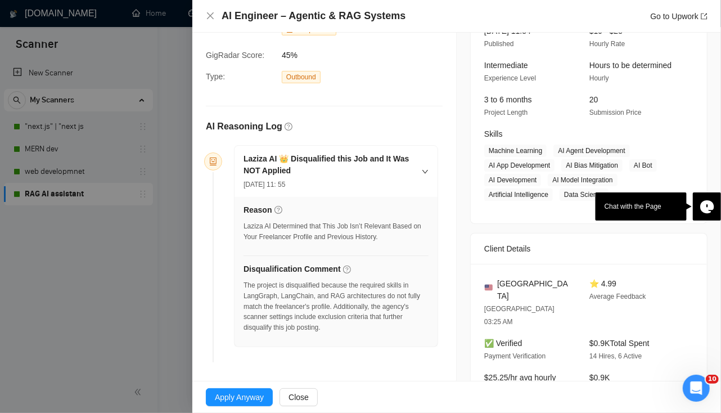
scroll to position [90, 0]
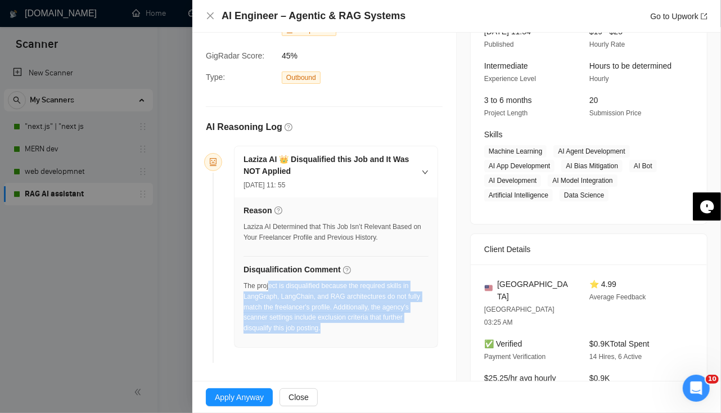
drag, startPoint x: 268, startPoint y: 286, endPoint x: 408, endPoint y: 330, distance: 146.8
click at [408, 330] on div "The project is disqualified because the required skills in LangGraph, LangChain…" at bounding box center [336, 307] width 185 height 53
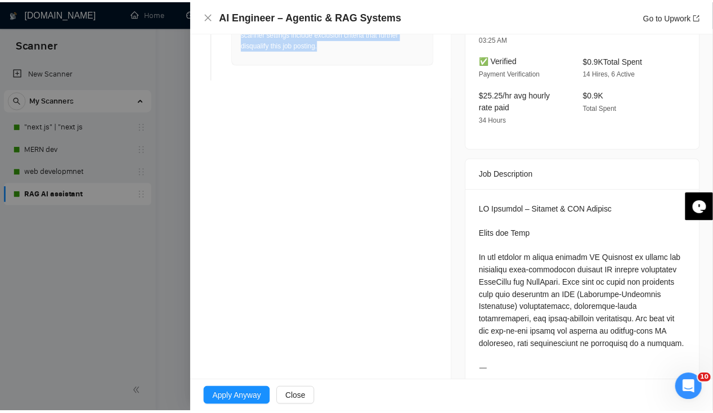
scroll to position [0, 0]
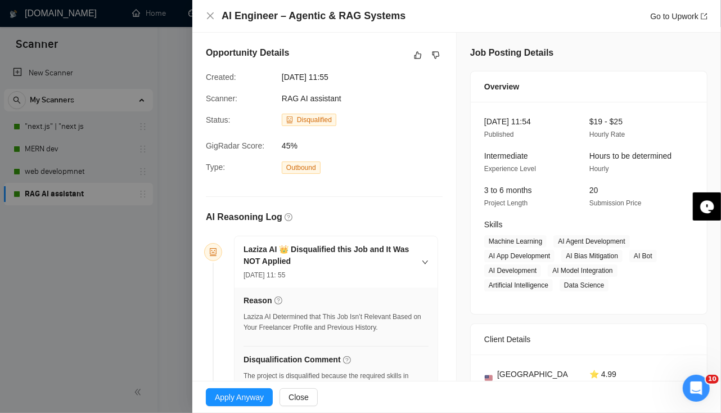
click at [213, 21] on div "AI Engineer – Agentic & RAG Systems Go to Upwork" at bounding box center [457, 16] width 502 height 14
click at [212, 17] on icon "close" at bounding box center [210, 15] width 7 height 7
